Goal: Task Accomplishment & Management: Manage account settings

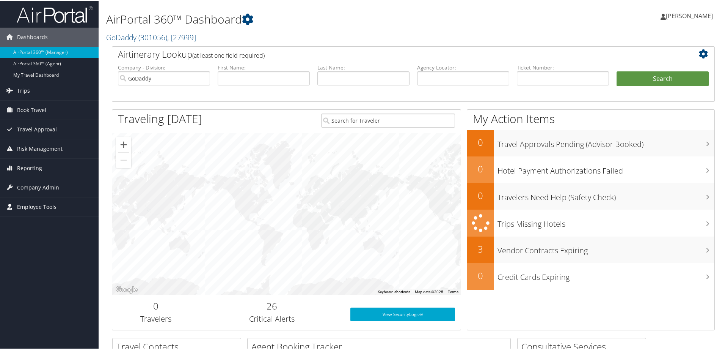
click at [49, 206] on span "Employee Tools" at bounding box center [36, 206] width 39 height 19
click at [122, 38] on link "GoDaddy ( 301056 ) , [ 27999 ]" at bounding box center [151, 36] width 90 height 10
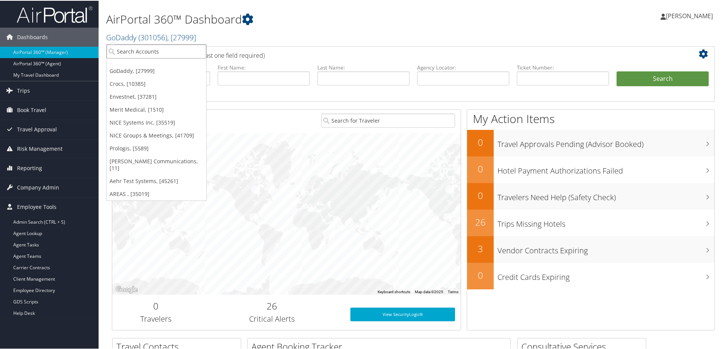
click at [135, 48] on input "search" at bounding box center [157, 51] width 100 height 14
type input "hagert"
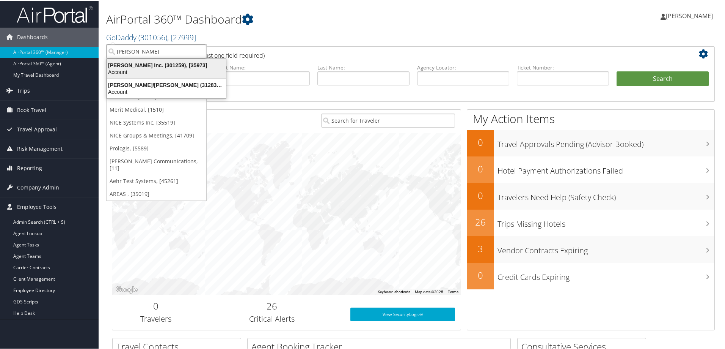
click at [134, 67] on div "Hagerty Inc. (301259), [35973]" at bounding box center [166, 64] width 128 height 7
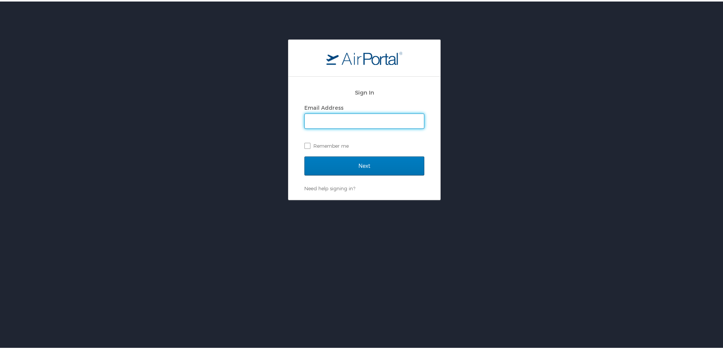
type input "marci.weir@cbtravel.com"
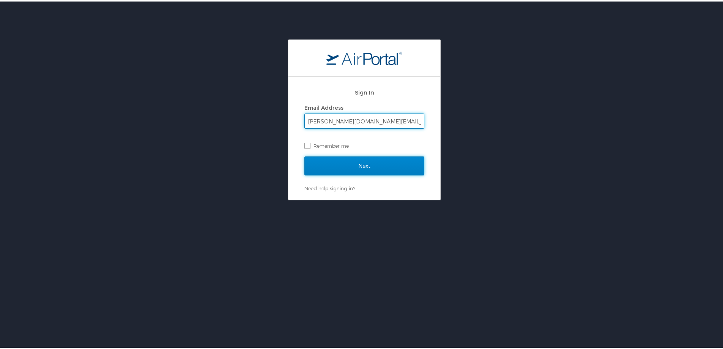
click at [378, 161] on input "Next" at bounding box center [364, 164] width 120 height 19
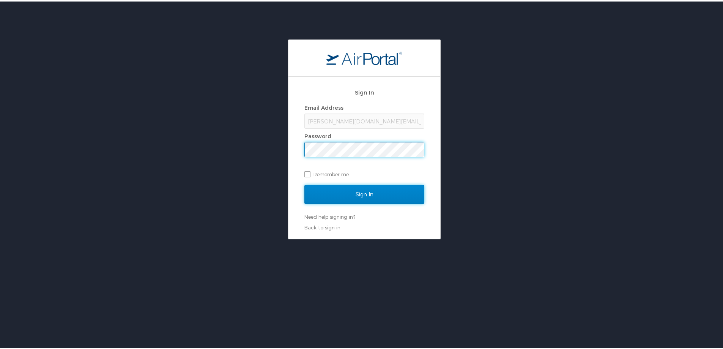
click at [378, 195] on input "Sign In" at bounding box center [364, 192] width 120 height 19
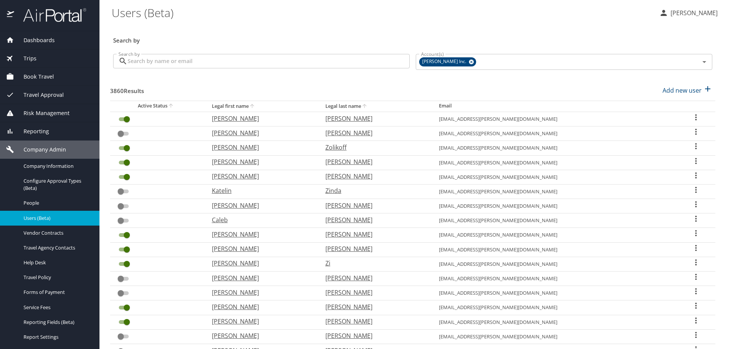
click at [147, 59] on input "Search by" at bounding box center [268, 61] width 282 height 14
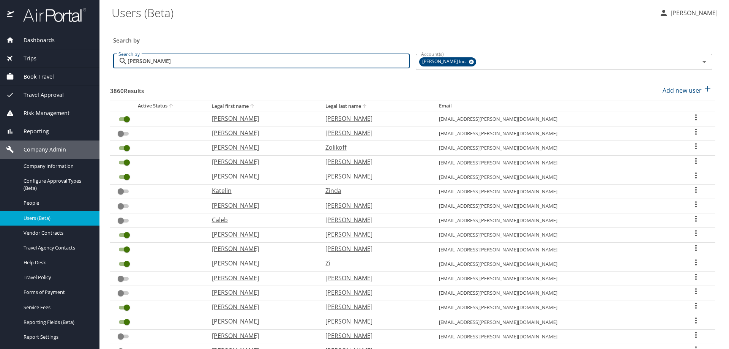
type input "elliott"
checkbox input "true"
checkbox input "false"
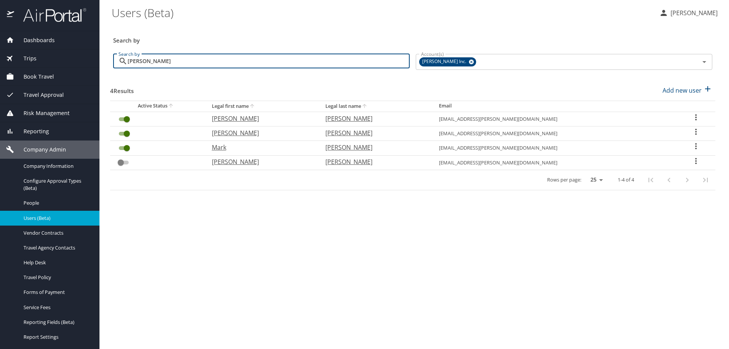
click at [692, 144] on icon "User Search Table" at bounding box center [695, 146] width 9 height 9
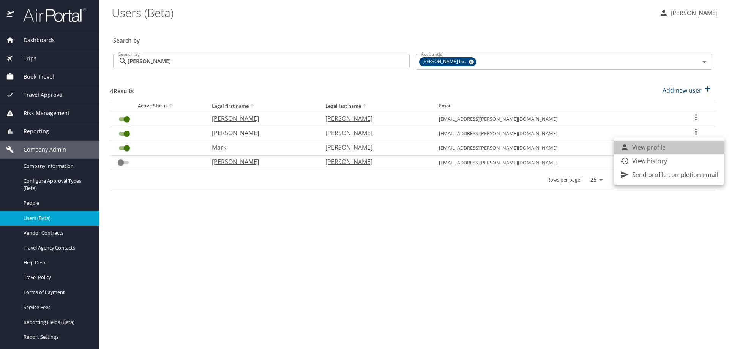
click at [668, 148] on li "View profile" at bounding box center [669, 147] width 110 height 14
select select "US"
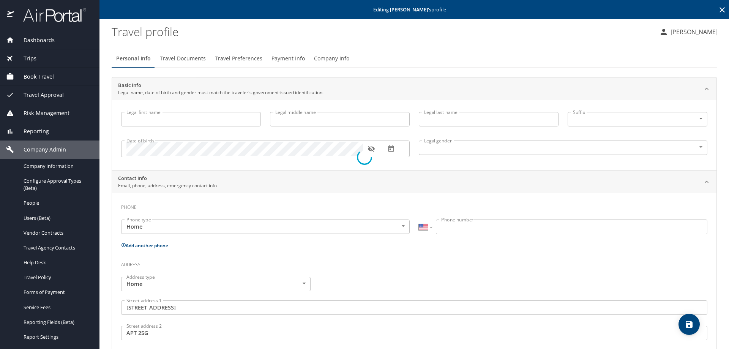
type input "Mark"
type input "Richard"
type input "Elliott"
type input "Male"
type input "United States of America"
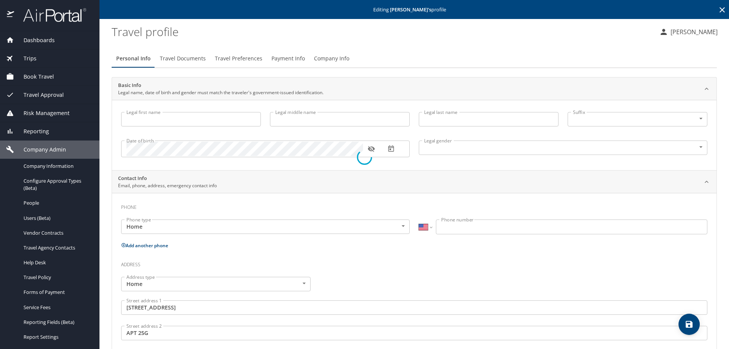
type input "New York"
type input "United States of America"
type input "Michigan"
type input "United States of America"
type input "Michigan"
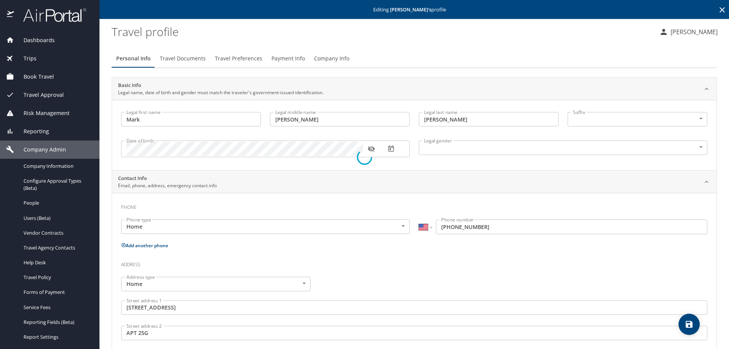
select select "US"
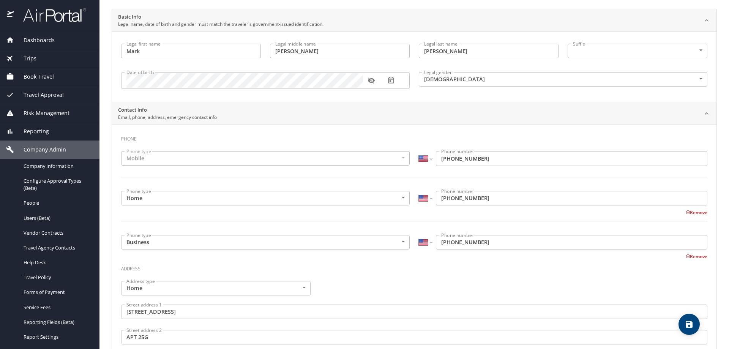
scroll to position [76, 0]
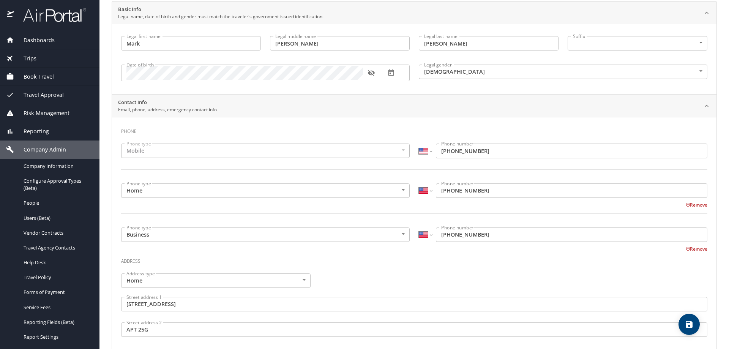
click at [686, 247] on button "Remove" at bounding box center [696, 248] width 22 height 6
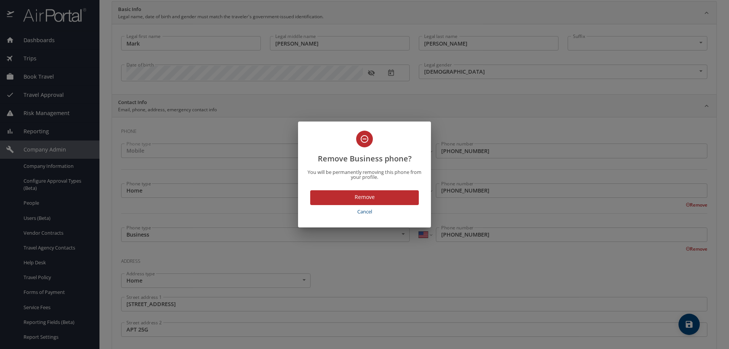
click at [392, 197] on span "Remove" at bounding box center [364, 196] width 96 height 9
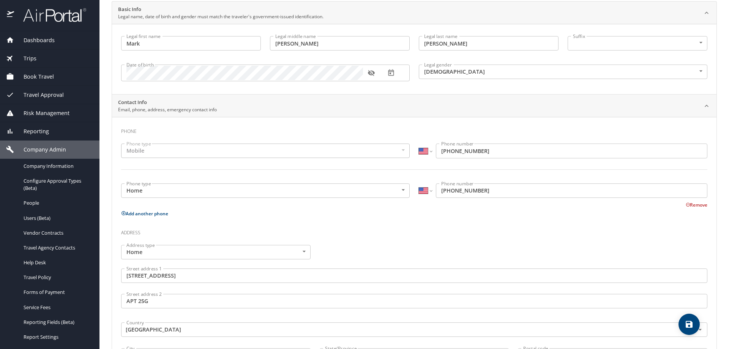
click at [488, 148] on input "(877) 922-9701" at bounding box center [571, 150] width 271 height 14
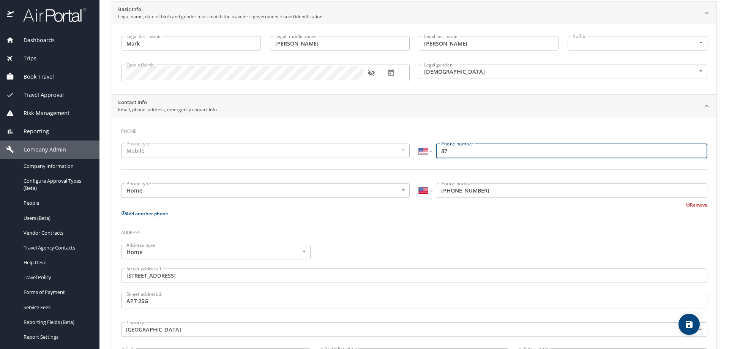
type input "8"
type input "(215) 900-0141"
click at [691, 324] on icon "save" at bounding box center [688, 324] width 7 height 7
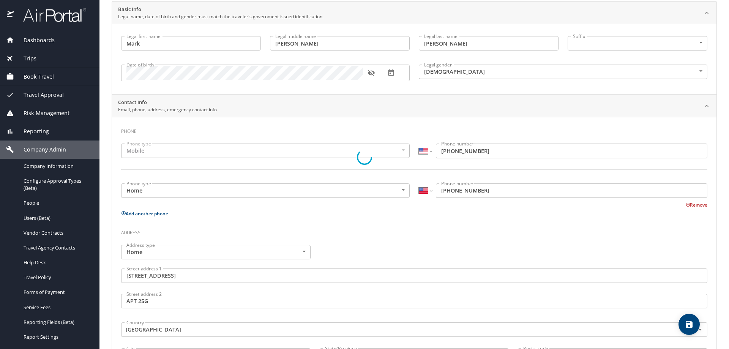
select select "US"
